Goal: Find contact information: Find contact information

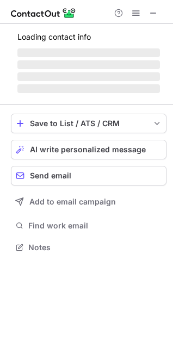
scroll to position [5, 5]
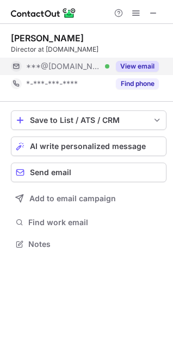
click at [136, 68] on button "View email" at bounding box center [137, 66] width 43 height 11
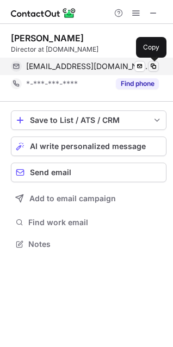
click at [157, 66] on span at bounding box center [153, 66] width 9 height 9
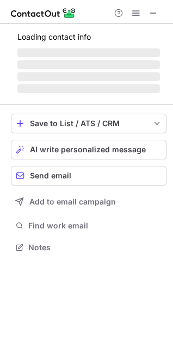
scroll to position [263, 173]
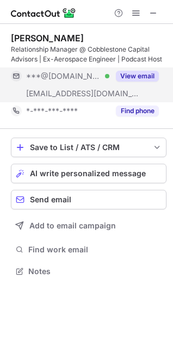
click at [153, 71] on button "View email" at bounding box center [137, 76] width 43 height 11
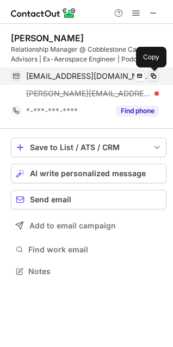
click at [157, 78] on button at bounding box center [153, 76] width 11 height 11
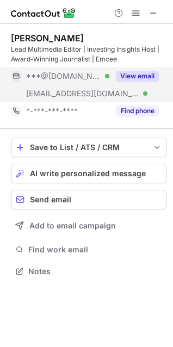
click at [129, 77] on button "View email" at bounding box center [137, 76] width 43 height 11
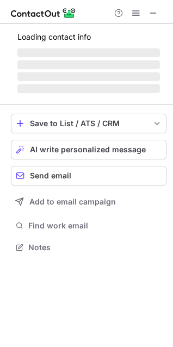
scroll to position [263, 173]
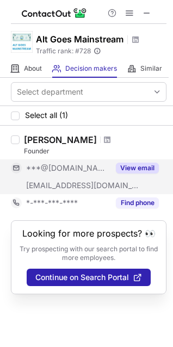
click at [137, 169] on button "View email" at bounding box center [137, 168] width 43 height 11
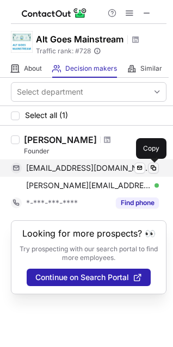
click at [153, 169] on span at bounding box center [153, 168] width 9 height 9
click at [154, 171] on span at bounding box center [153, 168] width 9 height 9
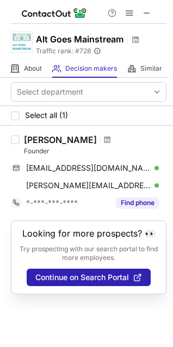
click at [55, 144] on div "[PERSON_NAME]" at bounding box center [60, 139] width 73 height 11
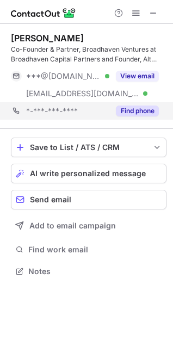
scroll to position [5, 5]
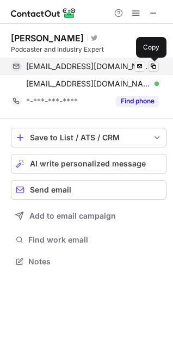
click at [152, 67] on span at bounding box center [153, 66] width 9 height 9
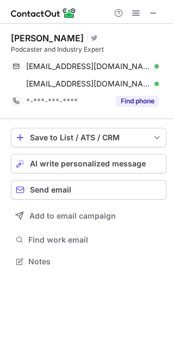
scroll to position [5, 5]
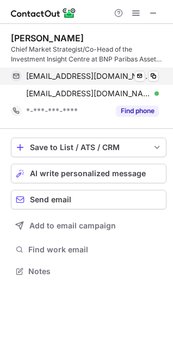
click at [159, 78] on div "[EMAIL_ADDRESS][DOMAIN_NAME] Verified Send email Copy" at bounding box center [85, 75] width 148 height 17
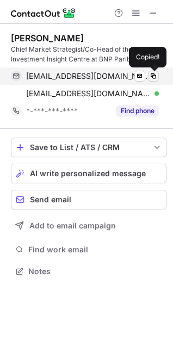
click at [155, 76] on span at bounding box center [153, 76] width 9 height 9
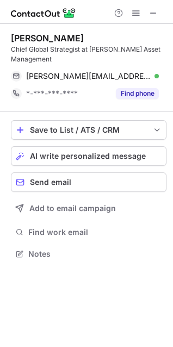
scroll to position [246, 173]
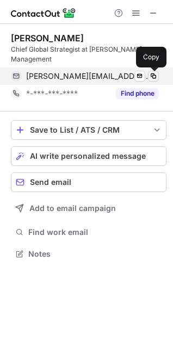
click at [156, 79] on span at bounding box center [153, 76] width 9 height 9
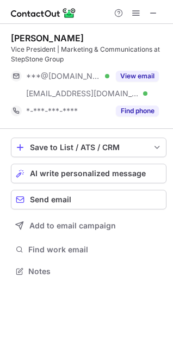
scroll to position [263, 173]
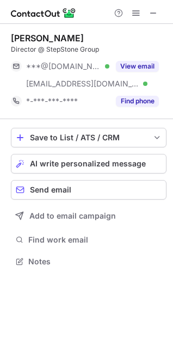
scroll to position [253, 173]
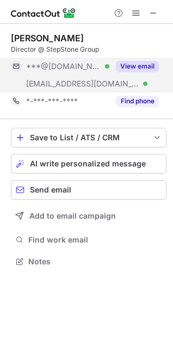
click at [139, 62] on button "View email" at bounding box center [137, 66] width 43 height 11
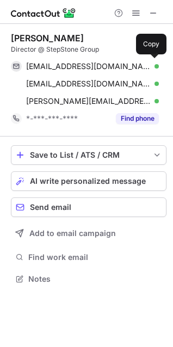
scroll to position [271, 173]
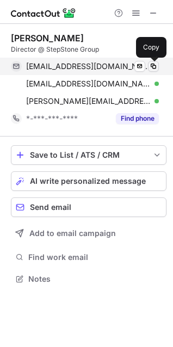
click at [152, 68] on span at bounding box center [153, 66] width 9 height 9
